Goal: Task Accomplishment & Management: Manage account settings

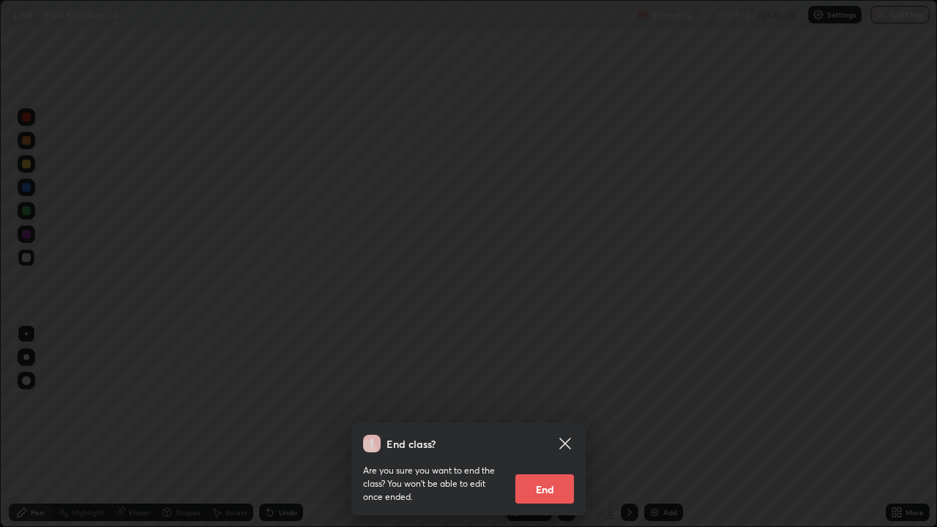
scroll to position [527, 937]
click at [536, 500] on button "End" at bounding box center [544, 488] width 59 height 29
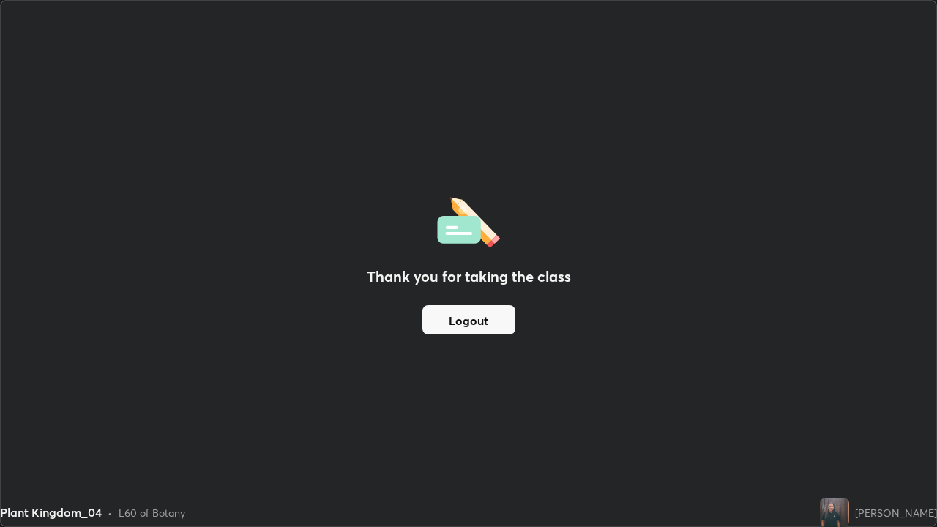
click at [469, 321] on button "Logout" at bounding box center [468, 319] width 93 height 29
click at [482, 324] on button "Logout" at bounding box center [468, 319] width 93 height 29
click at [471, 323] on button "Logout" at bounding box center [468, 319] width 93 height 29
click at [471, 330] on button "Logout" at bounding box center [468, 319] width 93 height 29
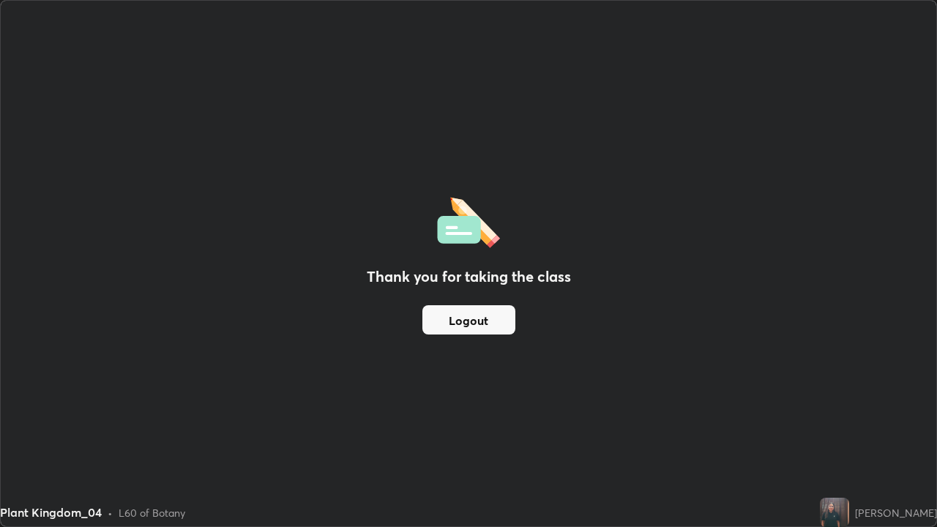
click at [474, 324] on button "Logout" at bounding box center [468, 319] width 93 height 29
click at [371, 405] on div "Thank you for taking the class Logout" at bounding box center [468, 263] width 935 height 525
click at [10, 449] on div "Thank you for taking the class Logout" at bounding box center [468, 263] width 935 height 525
click at [470, 321] on button "Logout" at bounding box center [468, 319] width 93 height 29
click at [493, 318] on button "Logout" at bounding box center [468, 319] width 93 height 29
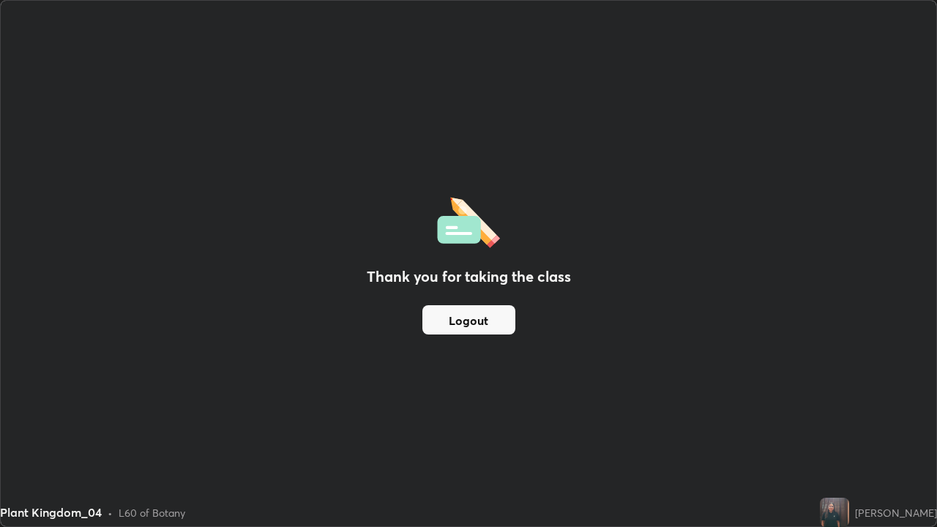
click at [472, 321] on button "Logout" at bounding box center [468, 319] width 93 height 29
click at [468, 320] on button "Logout" at bounding box center [468, 319] width 93 height 29
click at [439, 327] on button "Logout" at bounding box center [468, 319] width 93 height 29
click at [476, 323] on button "Logout" at bounding box center [468, 319] width 93 height 29
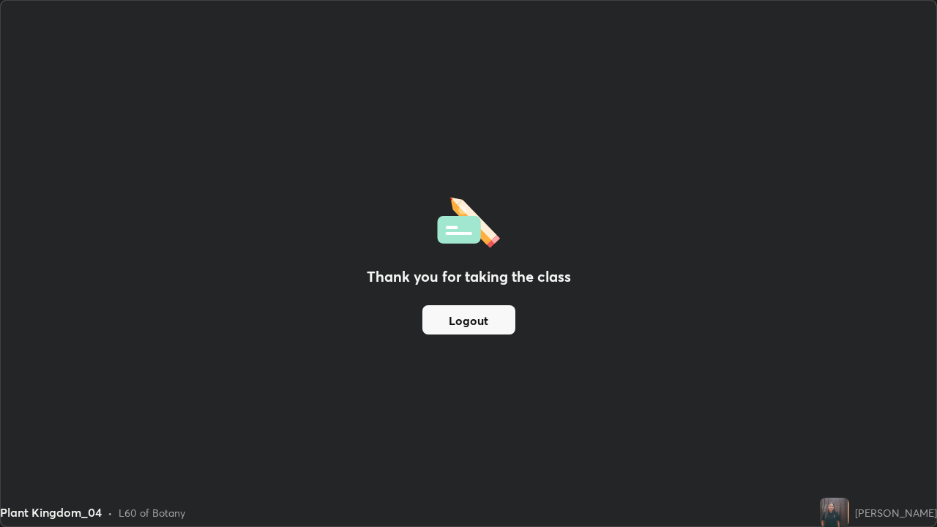
click at [476, 323] on button "Logout" at bounding box center [468, 319] width 93 height 29
click at [487, 321] on button "Logout" at bounding box center [468, 319] width 93 height 29
click at [472, 325] on button "Logout" at bounding box center [468, 319] width 93 height 29
click at [466, 325] on button "Logout" at bounding box center [468, 319] width 93 height 29
click at [446, 327] on button "Logout" at bounding box center [468, 319] width 93 height 29
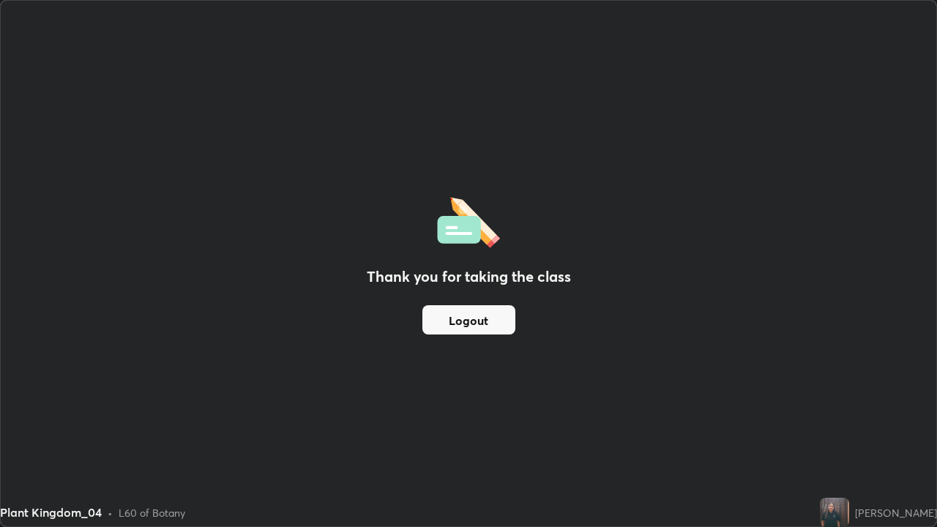
click at [443, 318] on button "Logout" at bounding box center [468, 319] width 93 height 29
click at [446, 319] on button "Logout" at bounding box center [468, 319] width 93 height 29
